Goal: Task Accomplishment & Management: Manage account settings

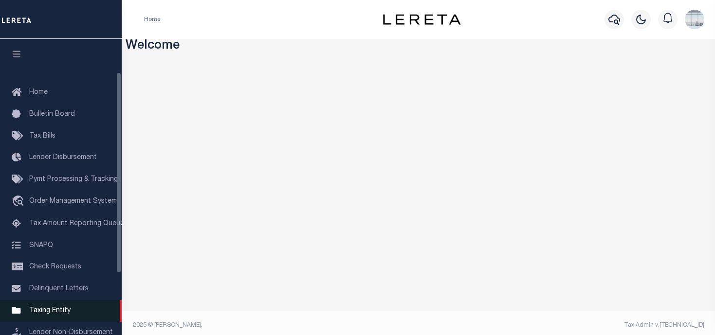
scroll to position [49, 0]
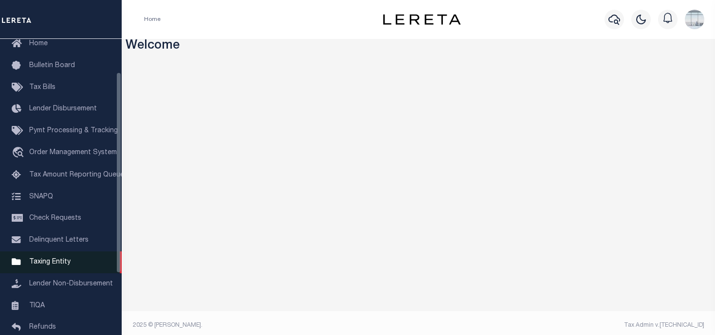
click at [54, 266] on span "Taxing Entity" at bounding box center [49, 262] width 41 height 7
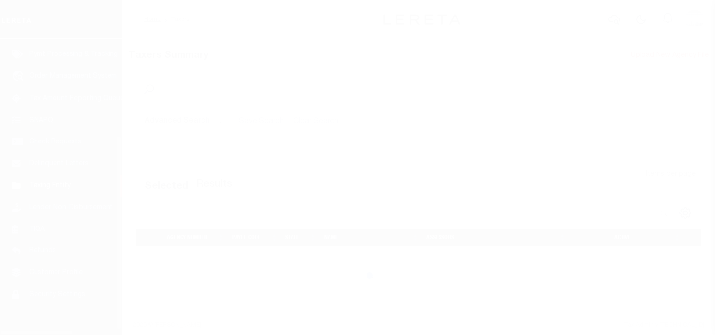
scroll to position [131, 0]
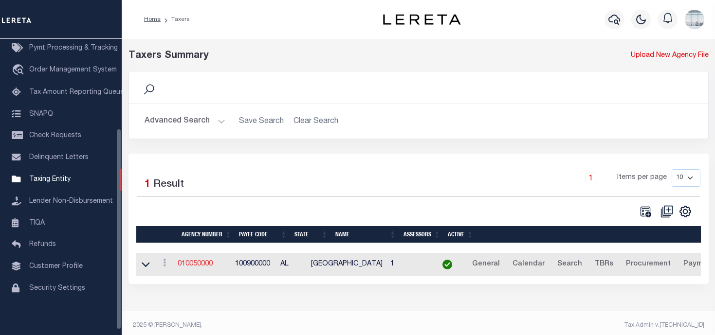
click at [197, 265] on link "010050000" at bounding box center [195, 264] width 35 height 7
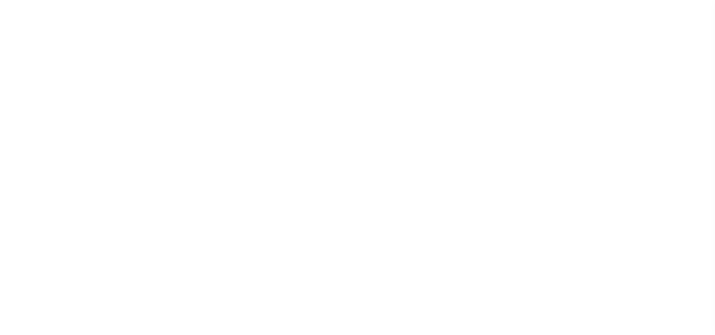
select select
checkbox input "false"
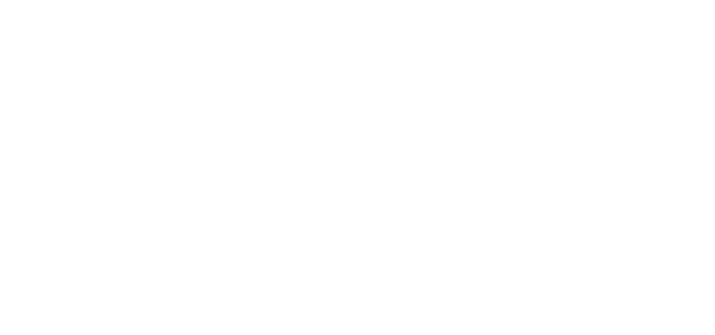
checkbox input "false"
type input "100900000"
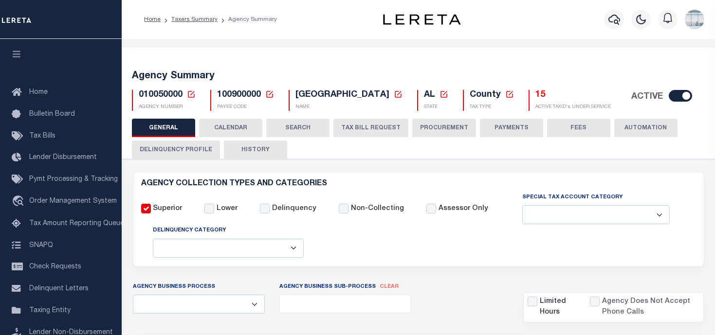
click at [192, 97] on icon at bounding box center [191, 94] width 9 height 9
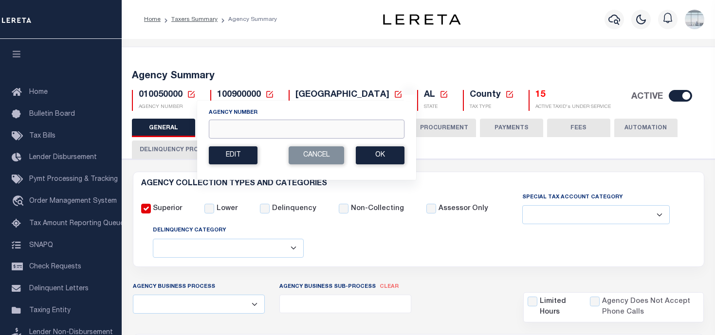
click at [232, 126] on input "Agency Number" at bounding box center [307, 129] width 196 height 19
paste input "101290101"
type input "101290101"
click at [378, 156] on button "Ok" at bounding box center [380, 156] width 49 height 18
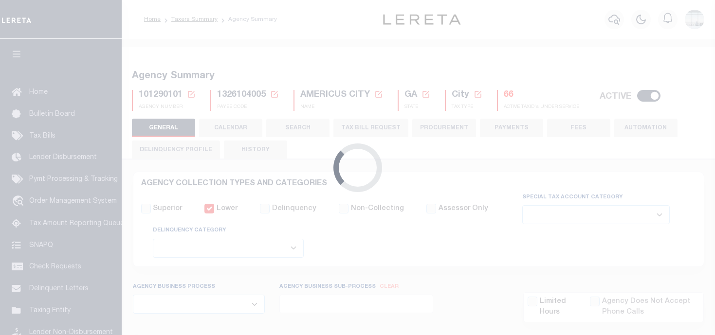
select select
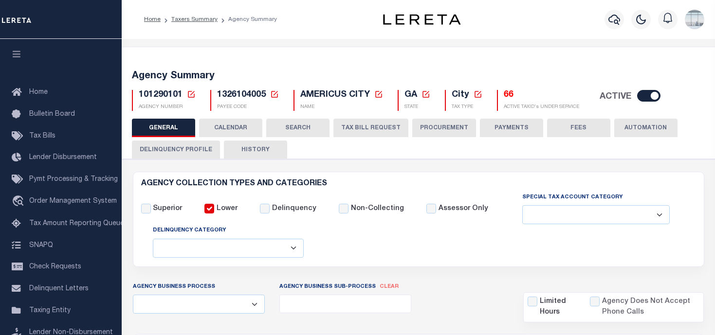
drag, startPoint x: 456, startPoint y: 124, endPoint x: 450, endPoint y: 144, distance: 20.8
click at [456, 124] on button "PROCUREMENT" at bounding box center [444, 128] width 64 height 18
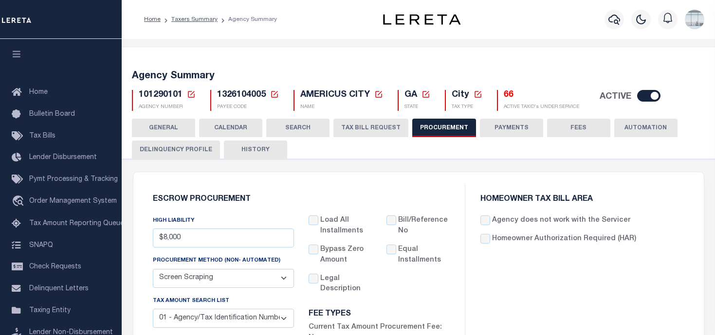
click at [635, 131] on button "AUTOMATION" at bounding box center [645, 128] width 63 height 18
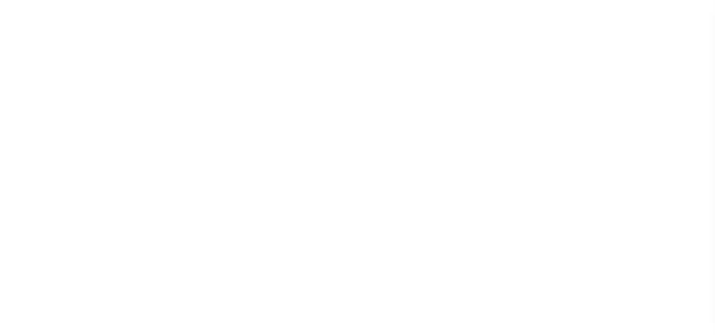
select select
checkbox input "false"
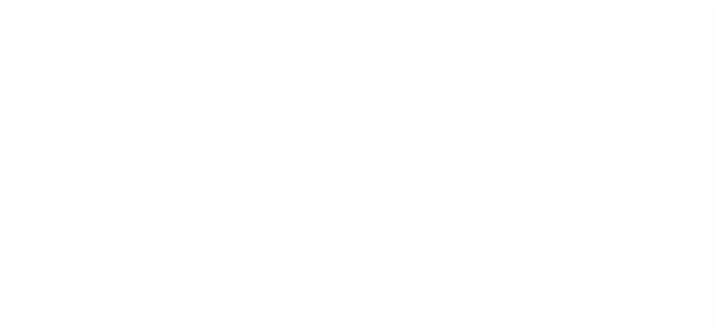
checkbox input "false"
type input "1326104005"
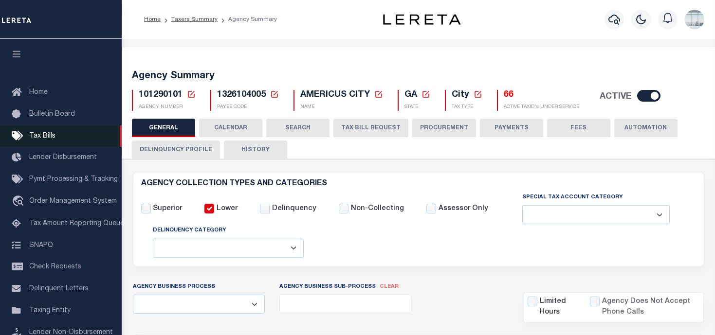
click at [52, 133] on span "Tax Bills" at bounding box center [42, 136] width 26 height 7
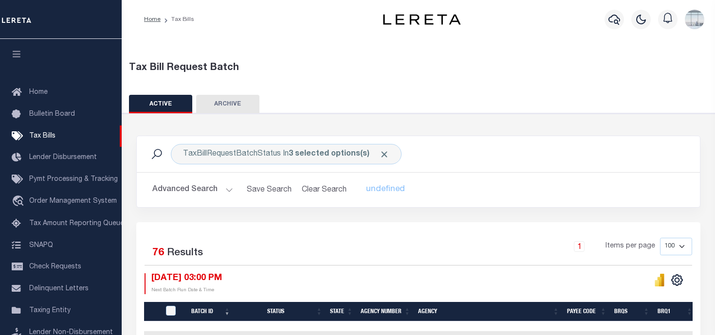
scroll to position [49, 0]
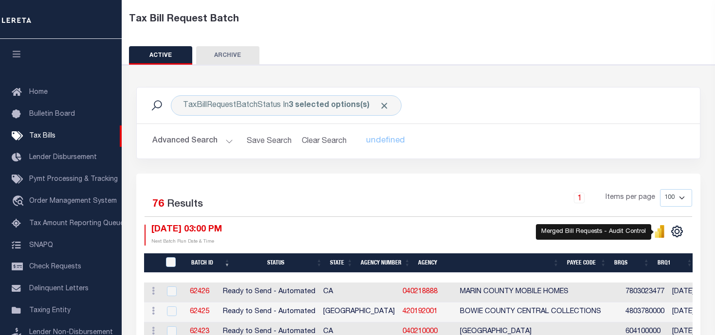
click at [662, 231] on icon "" at bounding box center [660, 232] width 4 height 9
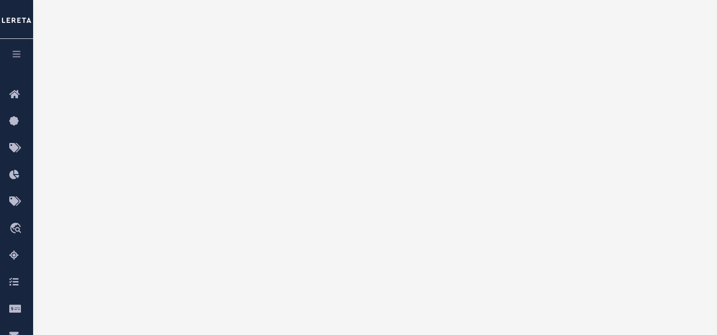
scroll to position [146, 0]
